Goal: Register for event/course

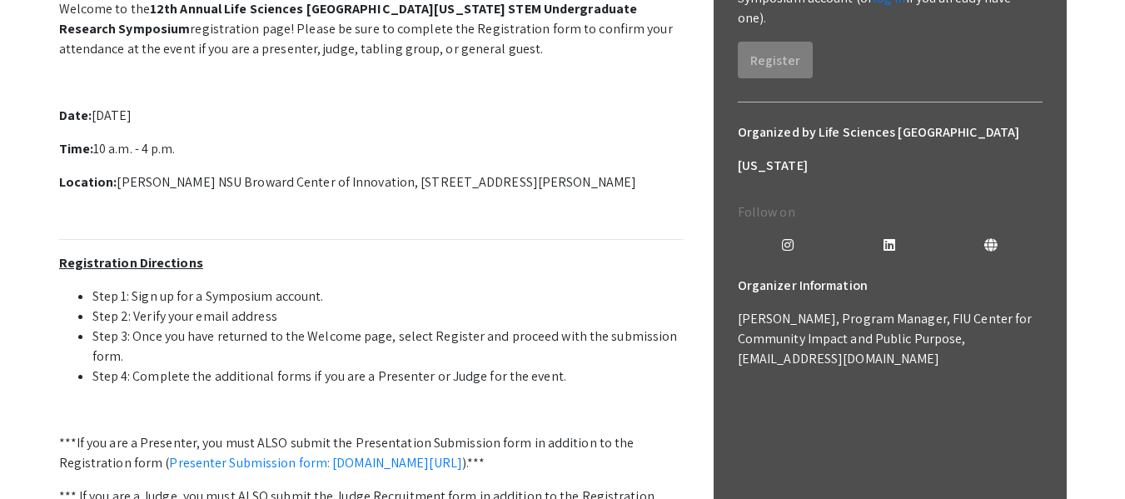
scroll to position [83, 0]
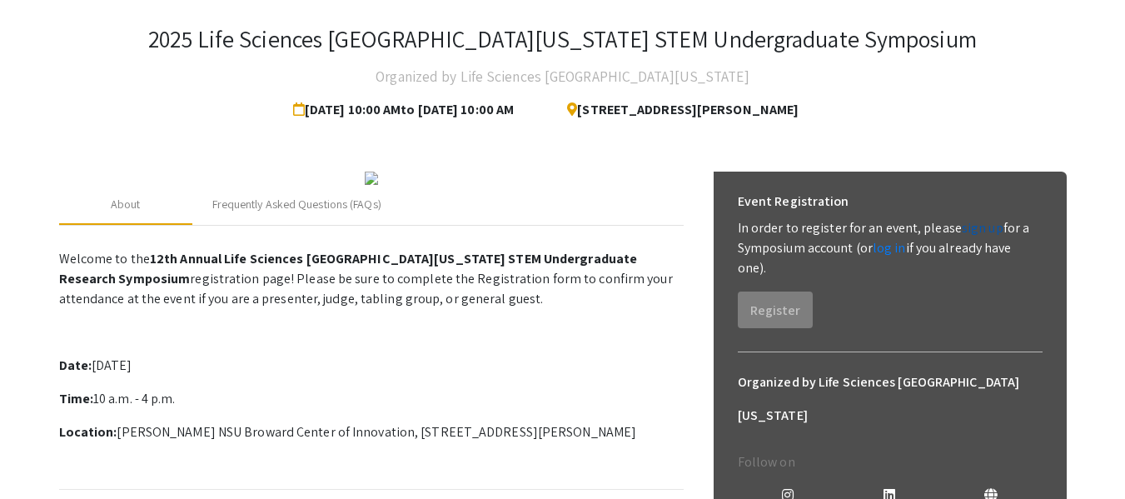
click at [975, 226] on link "sign up" at bounding box center [983, 227] width 42 height 17
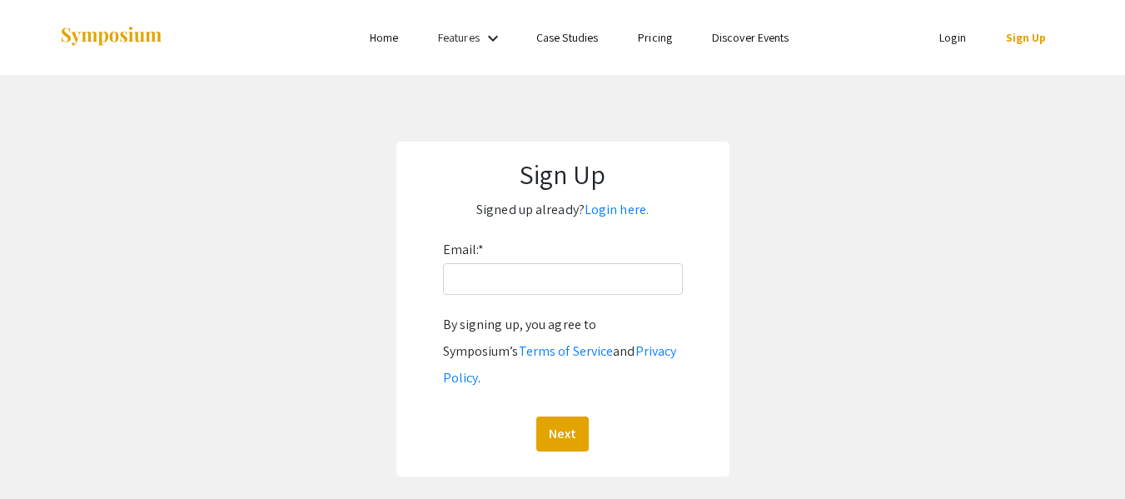
click at [559, 296] on div "Email: * By signing up, you agree to Symposium’s Terms of Service and Privacy P…" at bounding box center [563, 343] width 240 height 215
click at [556, 285] on input "Email: *" at bounding box center [563, 279] width 240 height 32
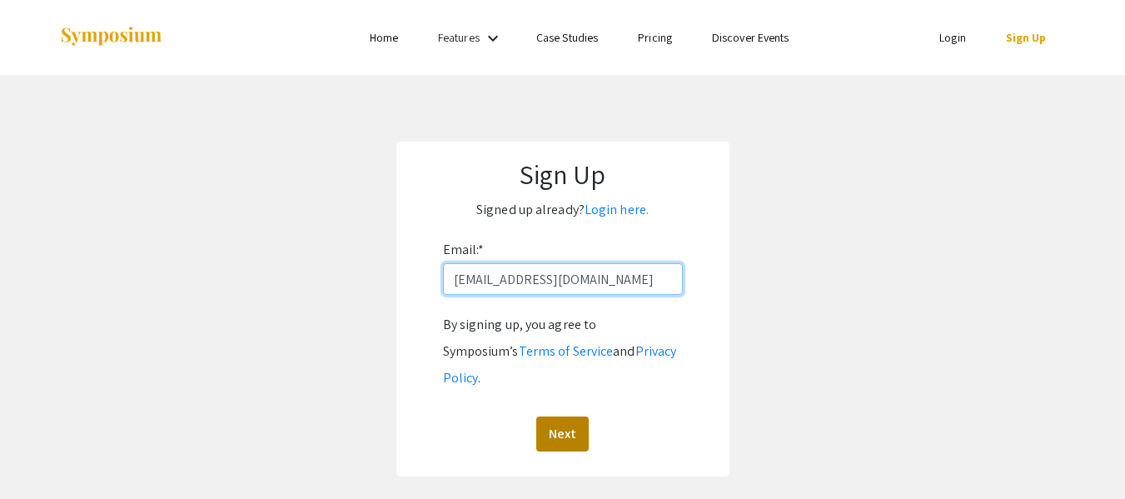
type input "[EMAIL_ADDRESS][DOMAIN_NAME]"
click at [572, 416] on button "Next" at bounding box center [562, 433] width 52 height 35
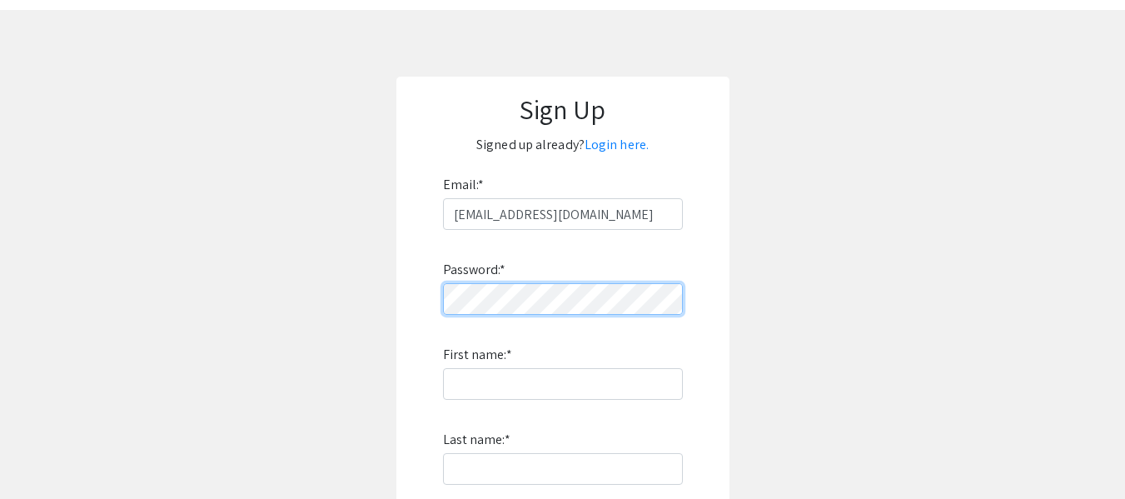
scroll to position [83, 0]
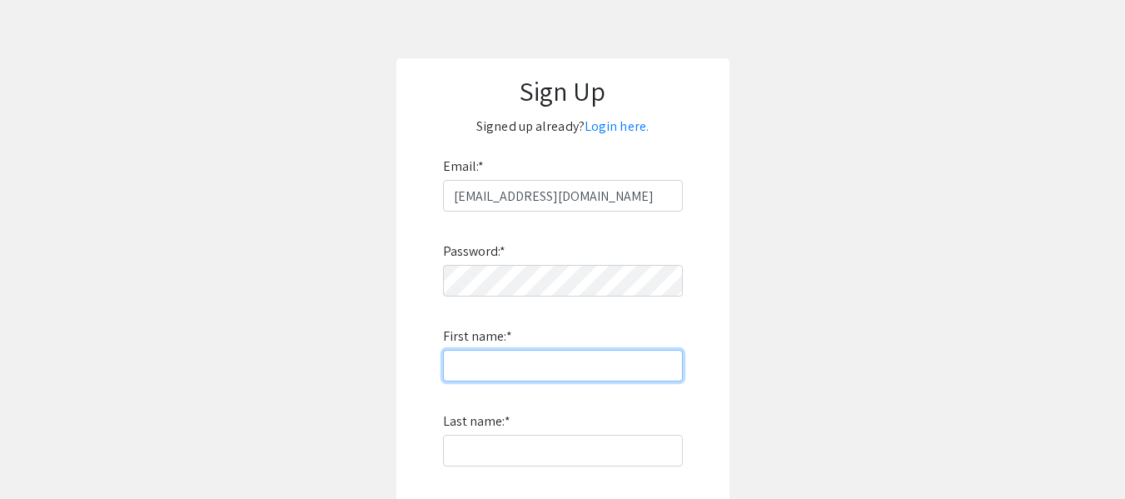
click at [533, 351] on input "First name: *" at bounding box center [563, 366] width 240 height 32
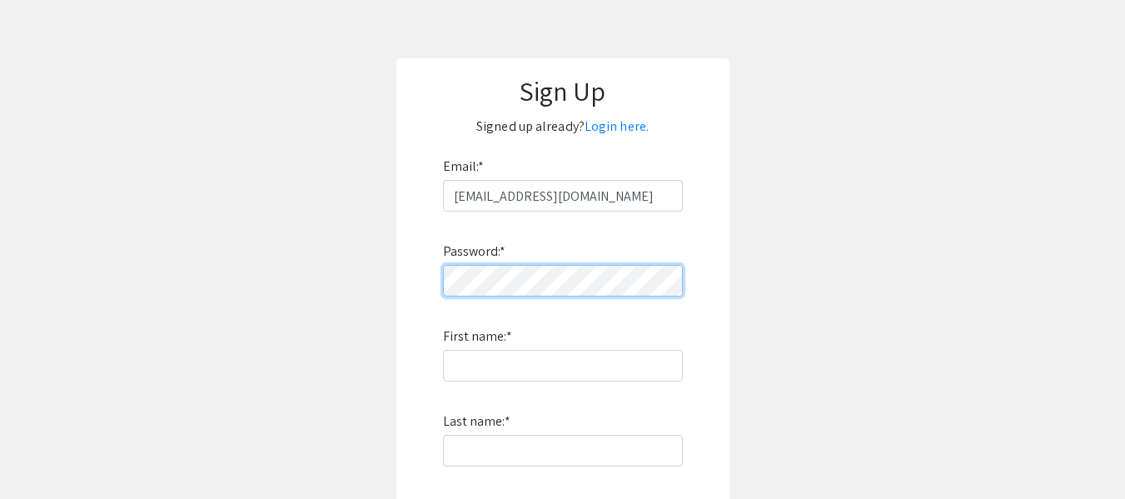
click at [425, 290] on form "Email: * ny115@mynsu.nova.edu Password: * First name: * Last name: * By signing…" at bounding box center [563, 401] width 300 height 496
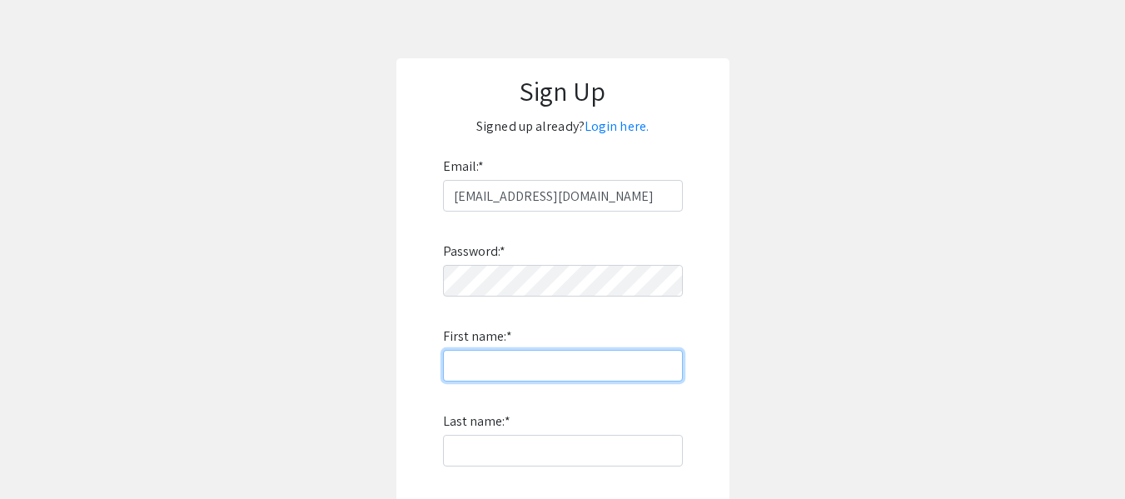
click at [544, 359] on input "First name: *" at bounding box center [563, 366] width 240 height 32
type input "[PERSON_NAME]"
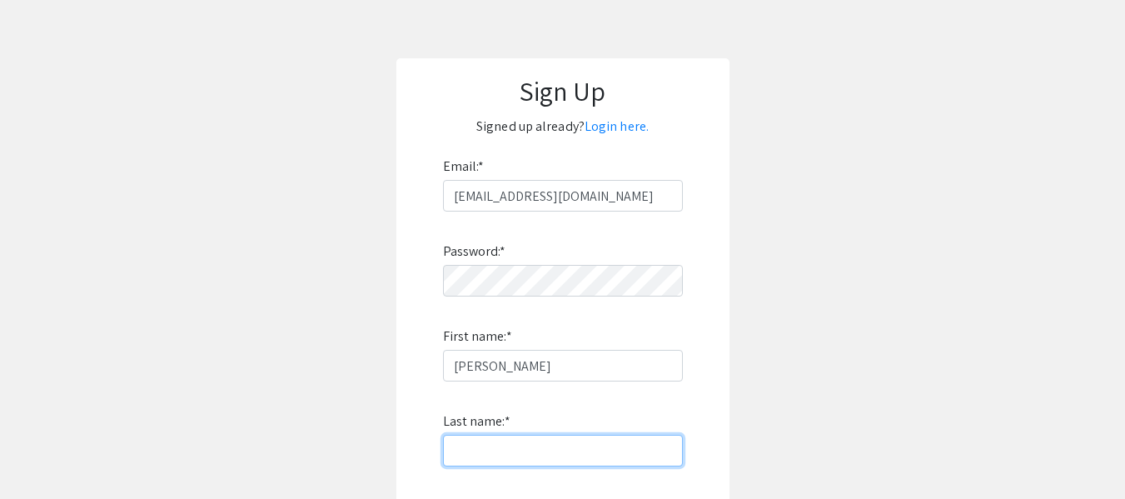
click at [475, 455] on input "Last name: *" at bounding box center [563, 451] width 240 height 32
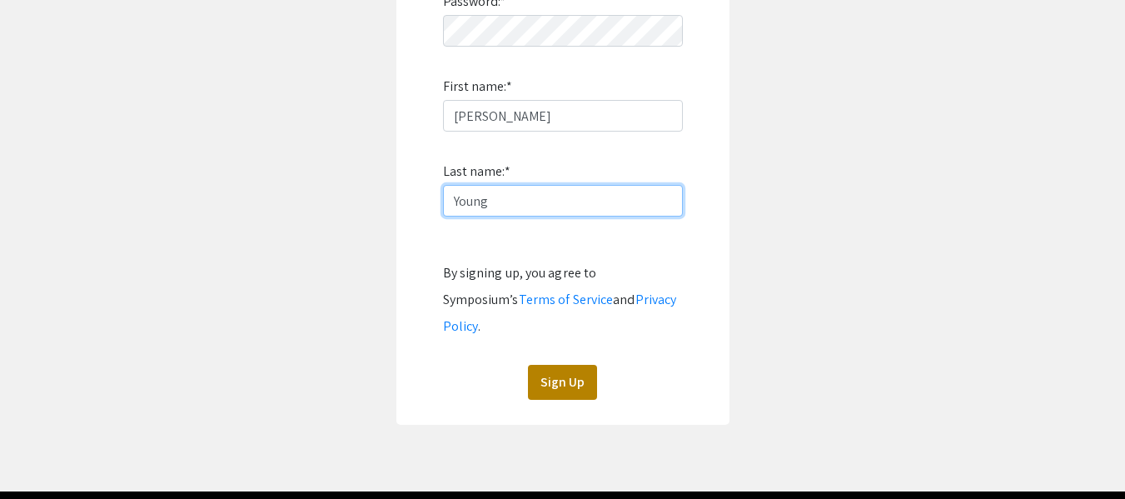
type input "Young"
click at [564, 365] on button "Sign Up" at bounding box center [562, 382] width 69 height 35
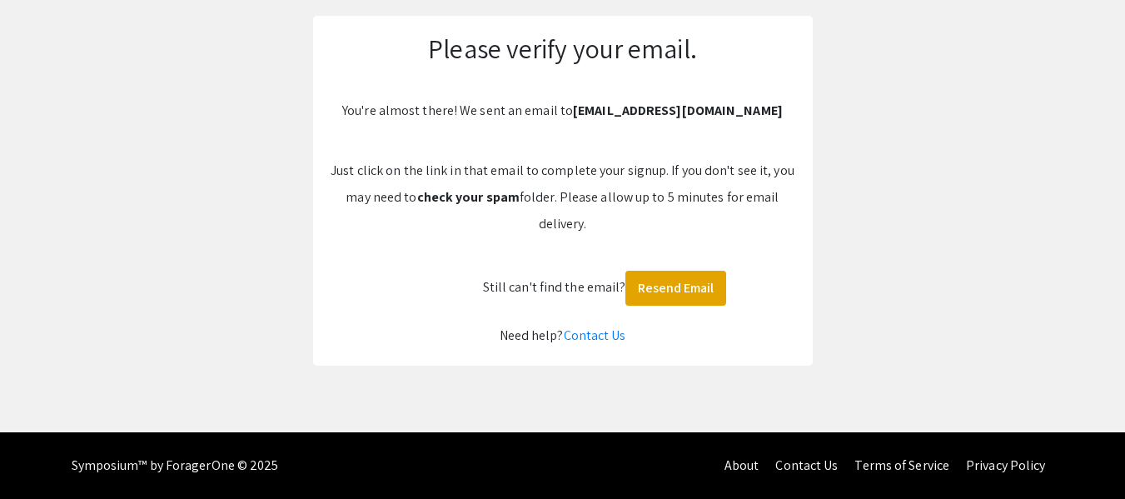
scroll to position [126, 0]
click at [693, 296] on button "Resend Email" at bounding box center [675, 288] width 101 height 35
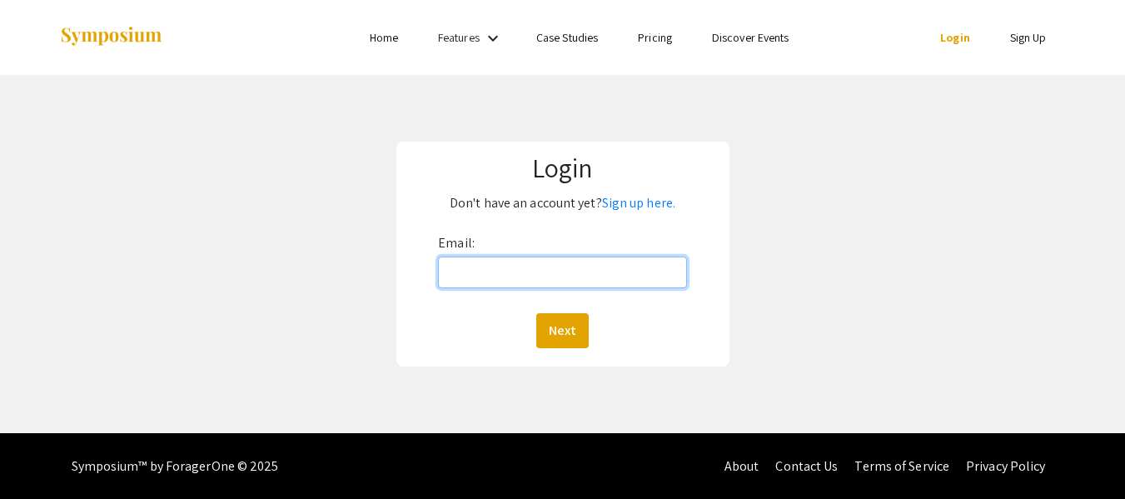
click at [654, 273] on input "Email:" at bounding box center [562, 272] width 248 height 32
type input "[EMAIL_ADDRESS][DOMAIN_NAME]"
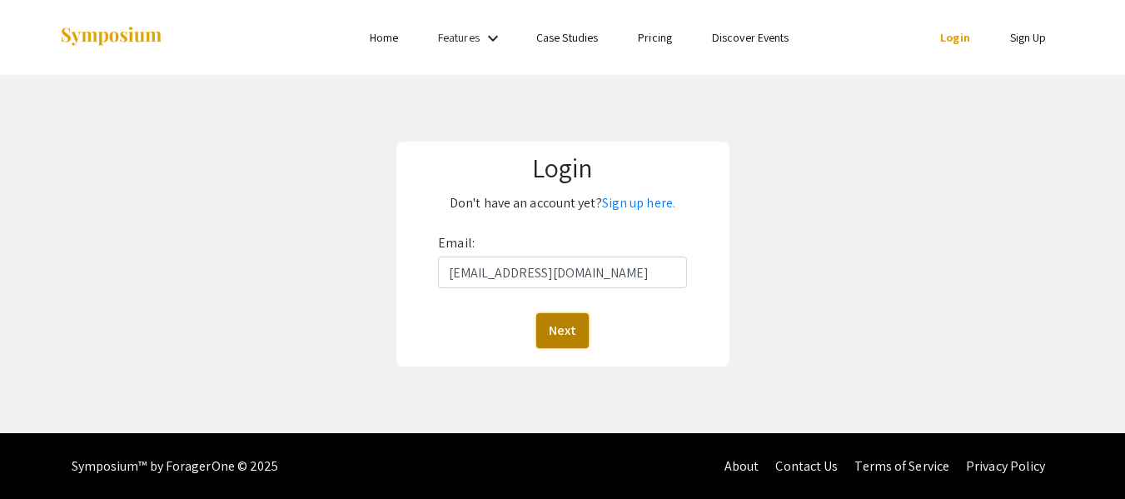
click at [572, 316] on button "Next" at bounding box center [562, 330] width 52 height 35
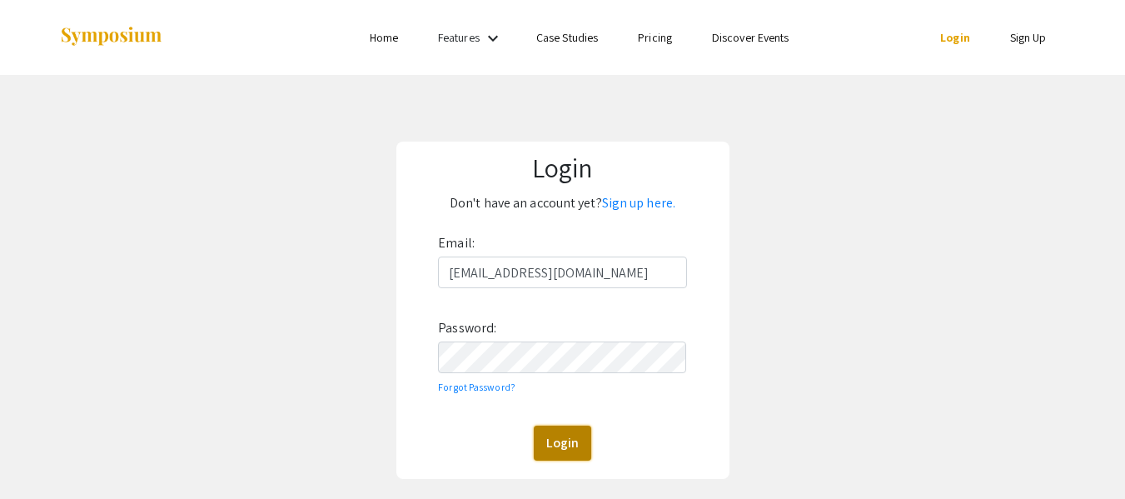
click at [562, 428] on button "Login" at bounding box center [562, 442] width 57 height 35
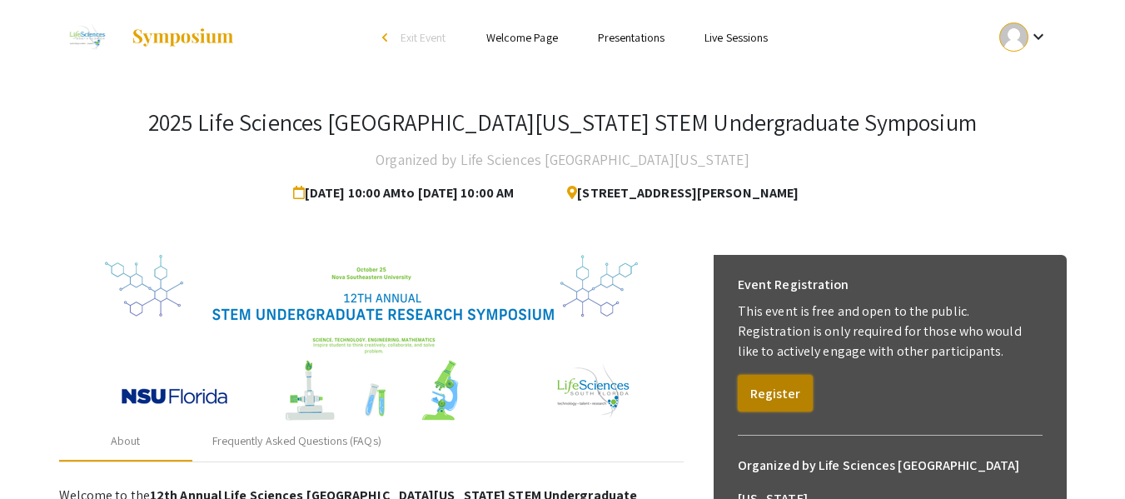
click at [767, 399] on button "Register" at bounding box center [775, 393] width 75 height 37
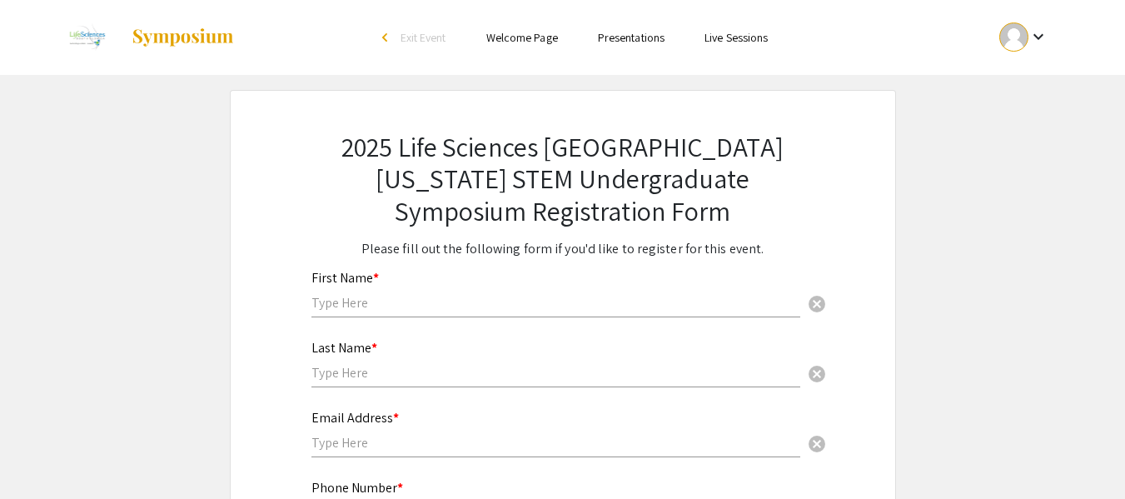
click at [625, 308] on input "text" at bounding box center [555, 302] width 489 height 17
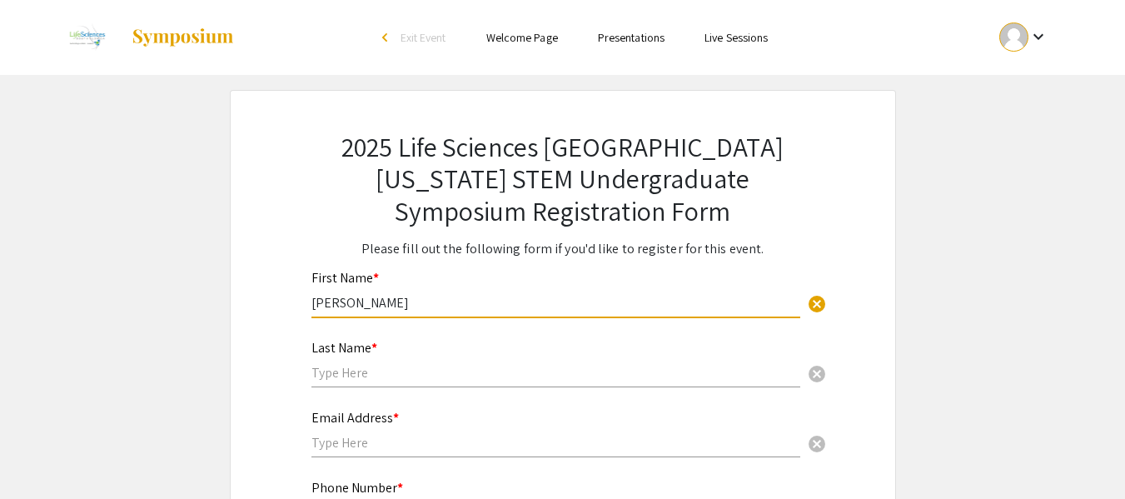
type input "[PERSON_NAME]"
click at [532, 368] on input "text" at bounding box center [555, 372] width 489 height 17
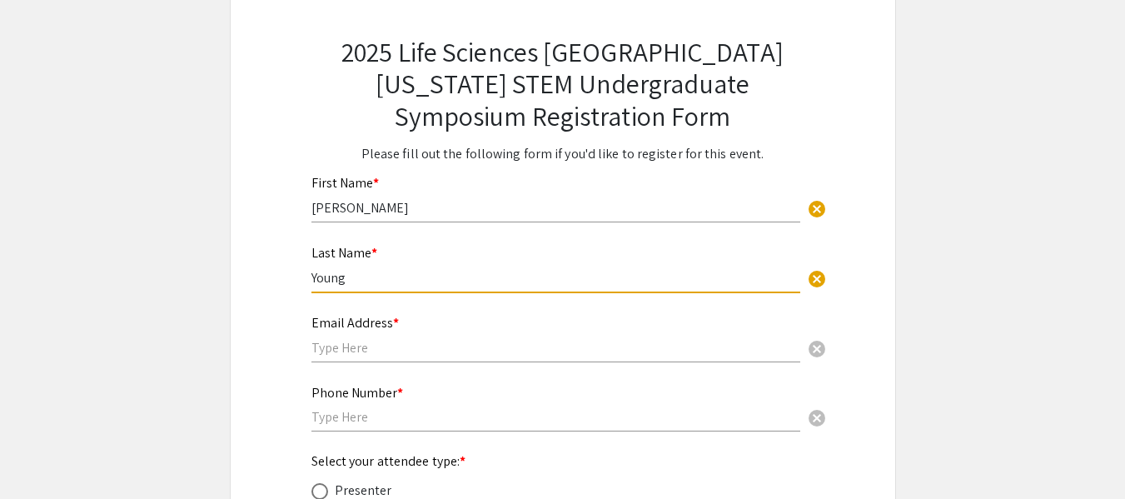
scroll to position [97, 0]
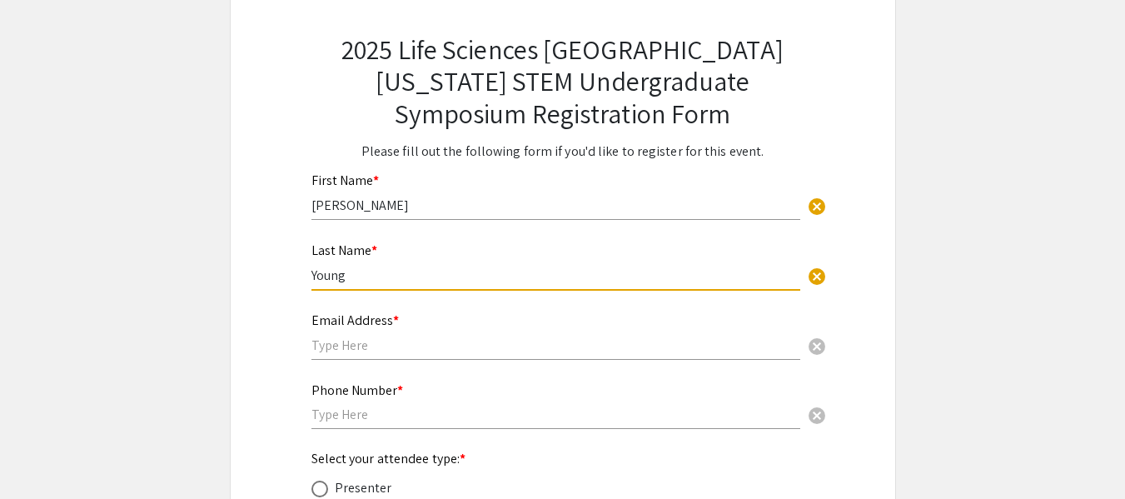
type input "Young"
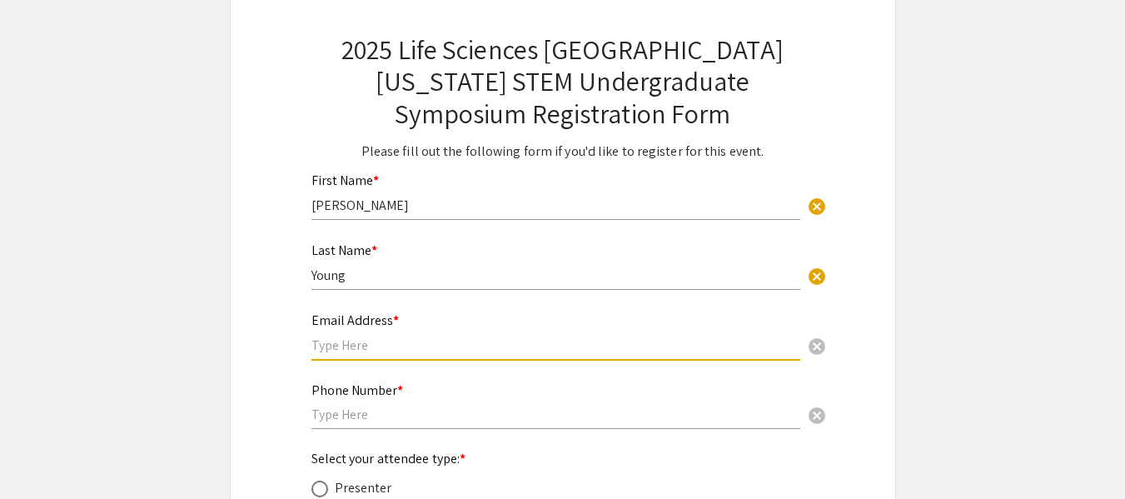
click at [433, 345] on input "text" at bounding box center [555, 344] width 489 height 17
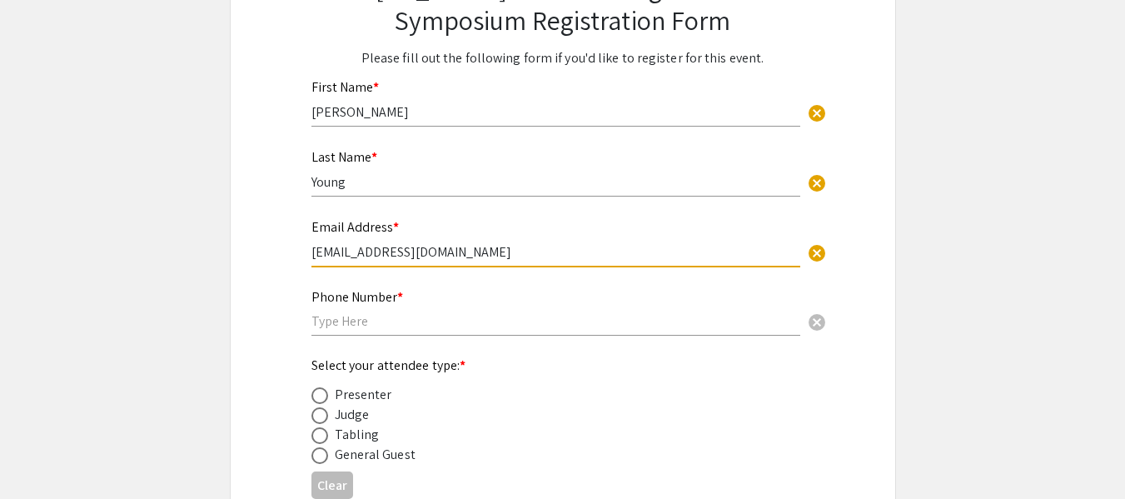
scroll to position [196, 0]
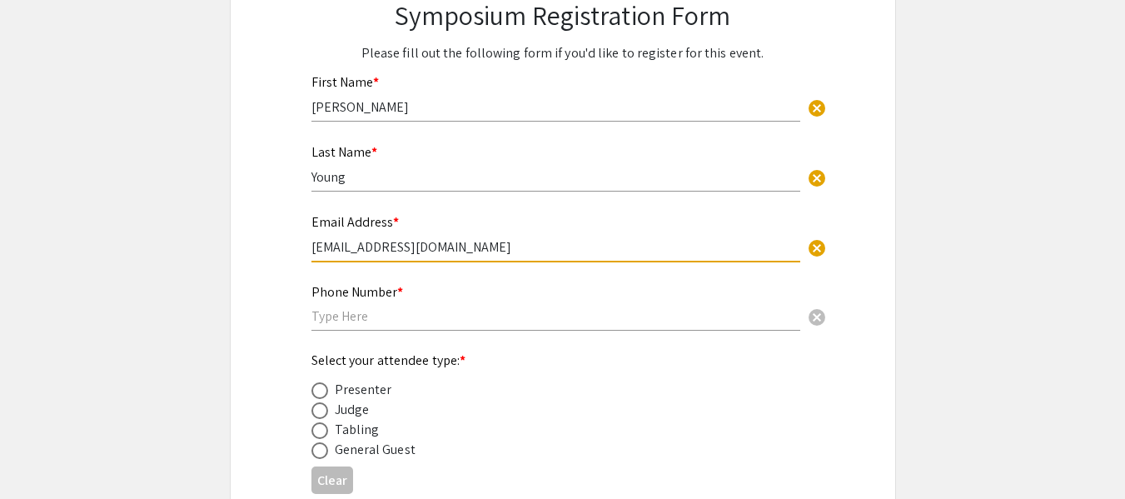
type input "[EMAIL_ADDRESS][DOMAIN_NAME]"
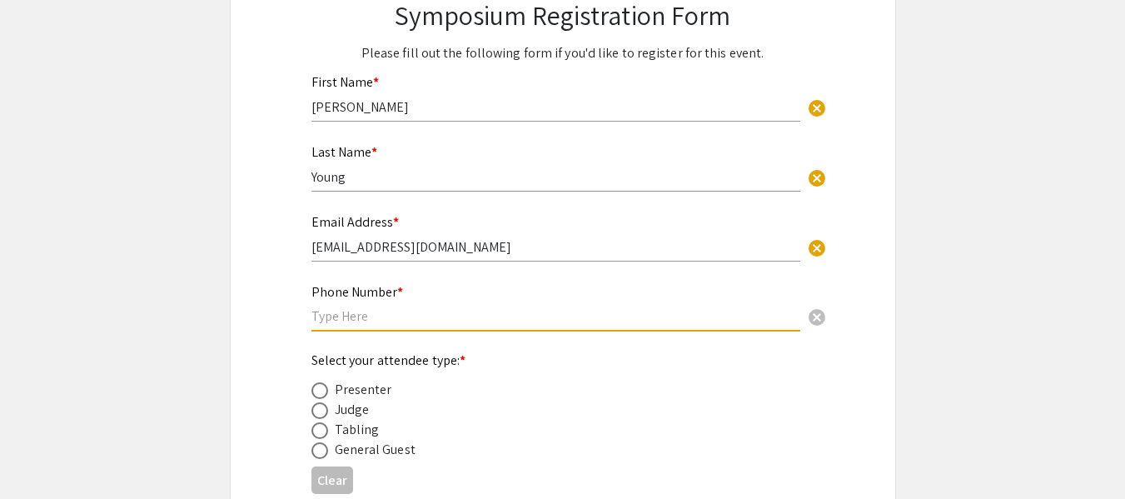
click at [399, 319] on input "text" at bounding box center [555, 315] width 489 height 17
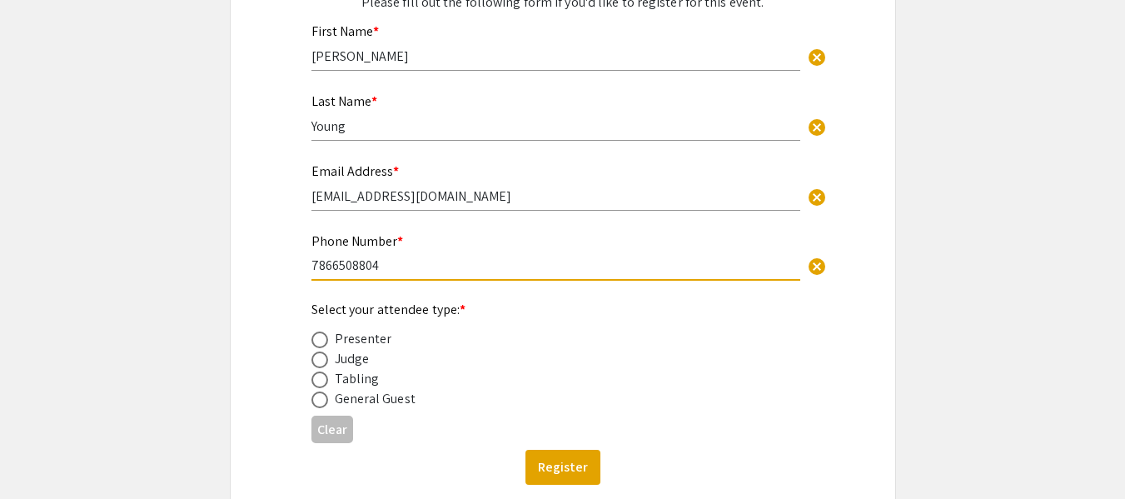
scroll to position [252, 0]
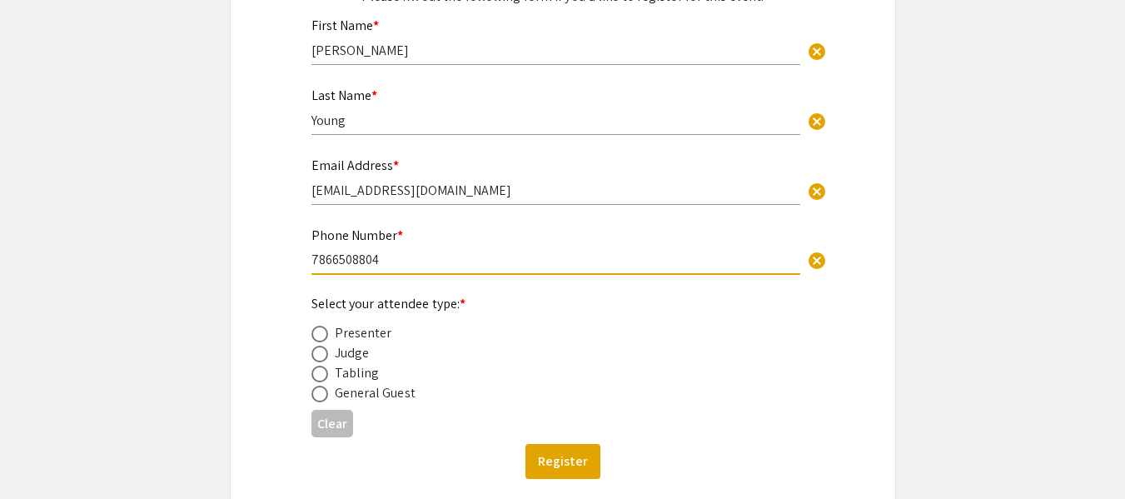
type input "7866508804"
click at [317, 335] on span at bounding box center [319, 334] width 17 height 17
click at [317, 335] on input "radio" at bounding box center [319, 334] width 17 height 17
radio input "true"
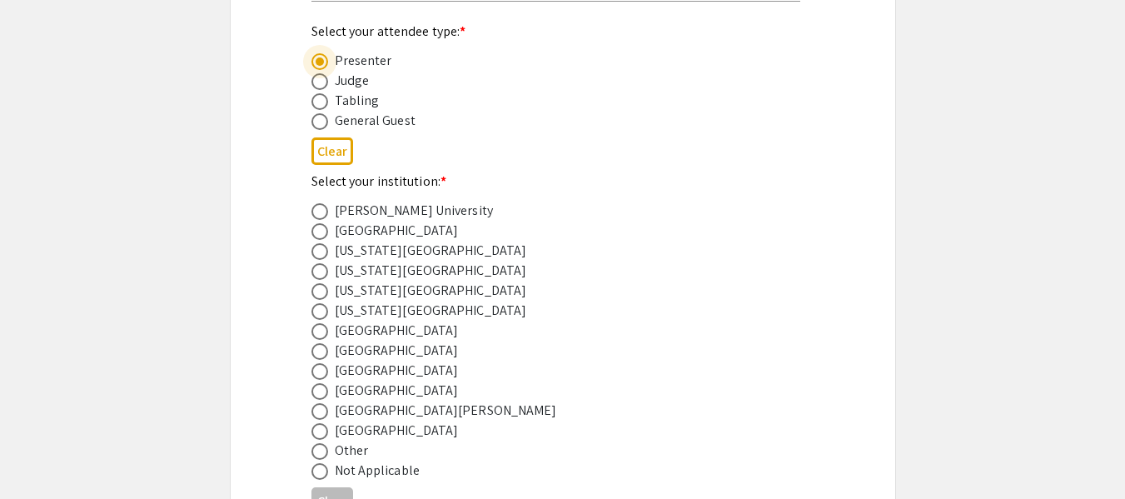
scroll to position [572, 0]
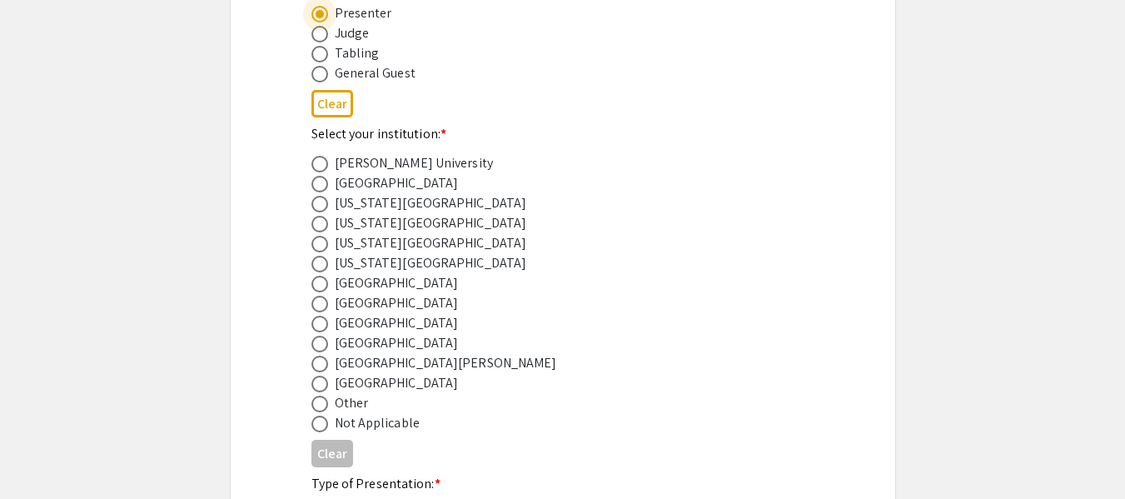
click at [321, 324] on span at bounding box center [319, 324] width 17 height 17
click at [321, 324] on input "radio" at bounding box center [319, 324] width 17 height 17
radio input "true"
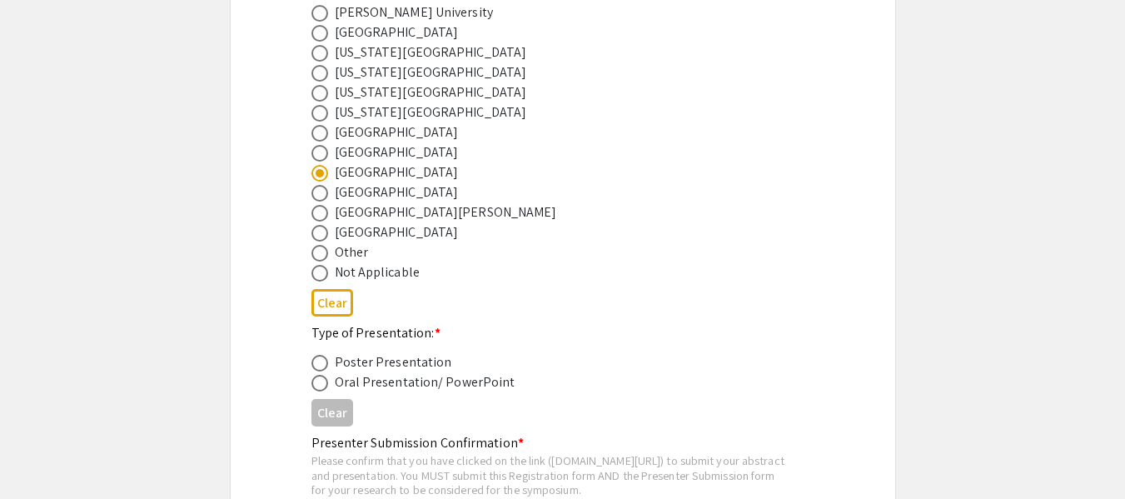
scroll to position [724, 0]
click at [315, 365] on span at bounding box center [319, 361] width 17 height 17
click at [315, 365] on input "radio" at bounding box center [319, 361] width 17 height 17
radio input "true"
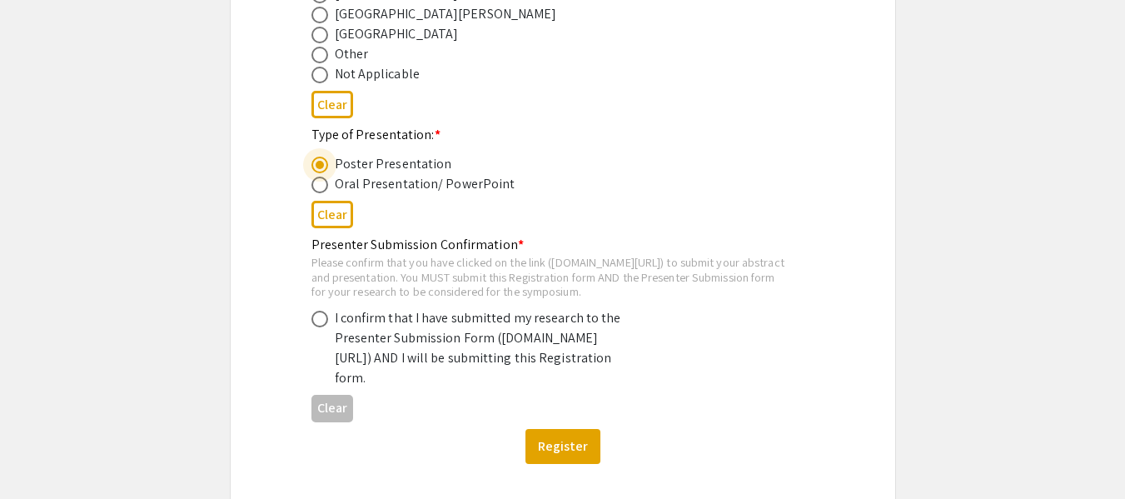
scroll to position [922, 0]
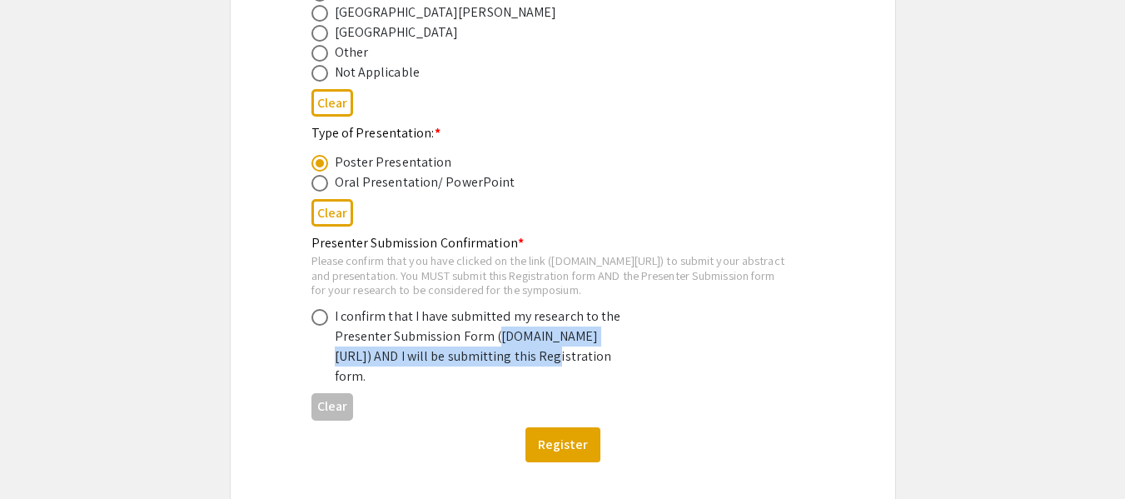
drag, startPoint x: 339, startPoint y: 372, endPoint x: 390, endPoint y: 392, distance: 55.3
click at [390, 386] on div "I confirm that I have submitted my research to the Presenter Submission Form ([…" at bounding box center [480, 346] width 291 height 80
copy div "[DOMAIN_NAME][URL]"
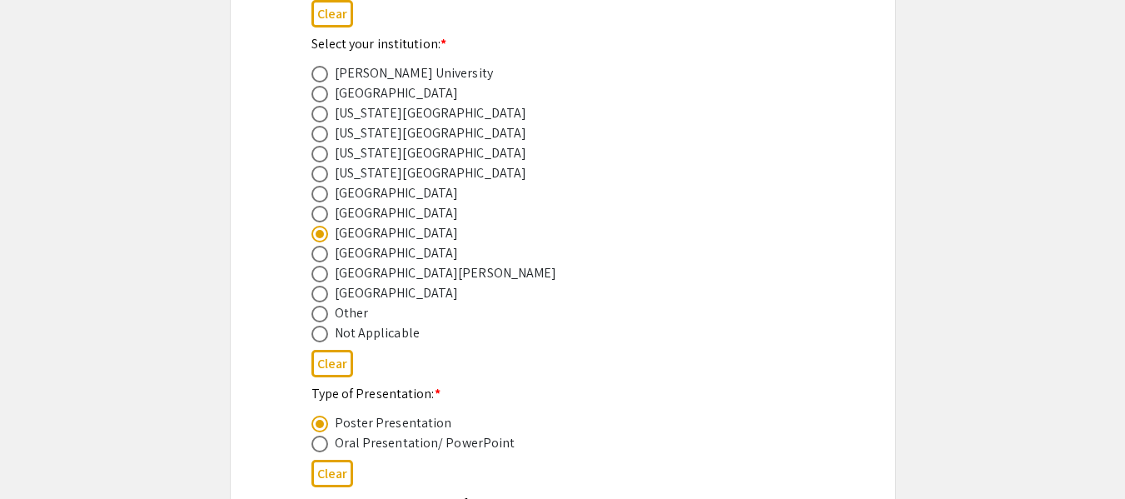
scroll to position [663, 0]
